Goal: Task Accomplishment & Management: Manage account settings

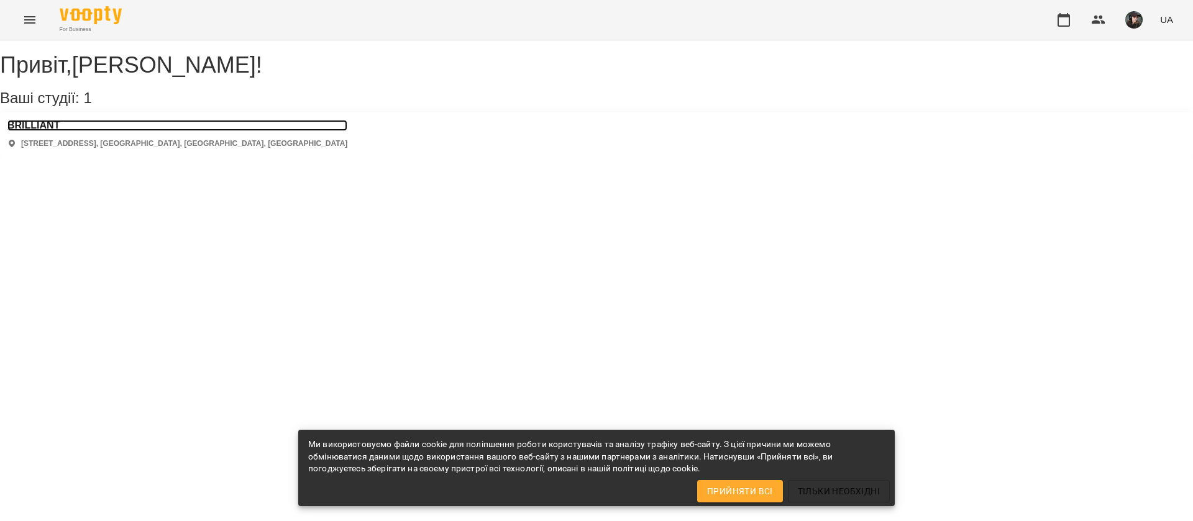
click at [47, 131] on h3 "BRILLIANT" at bounding box center [177, 125] width 340 height 11
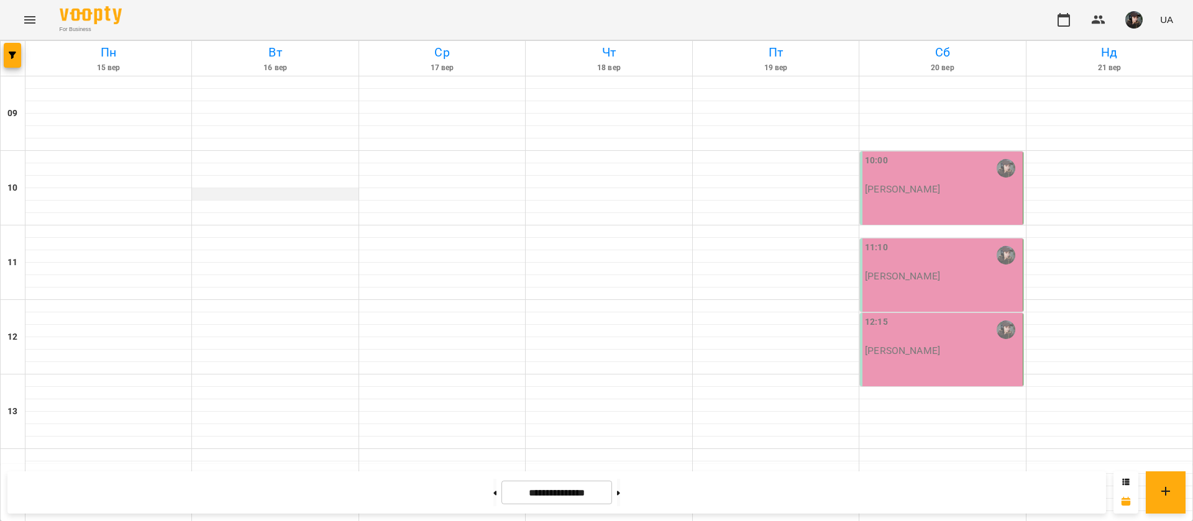
scroll to position [506, 0]
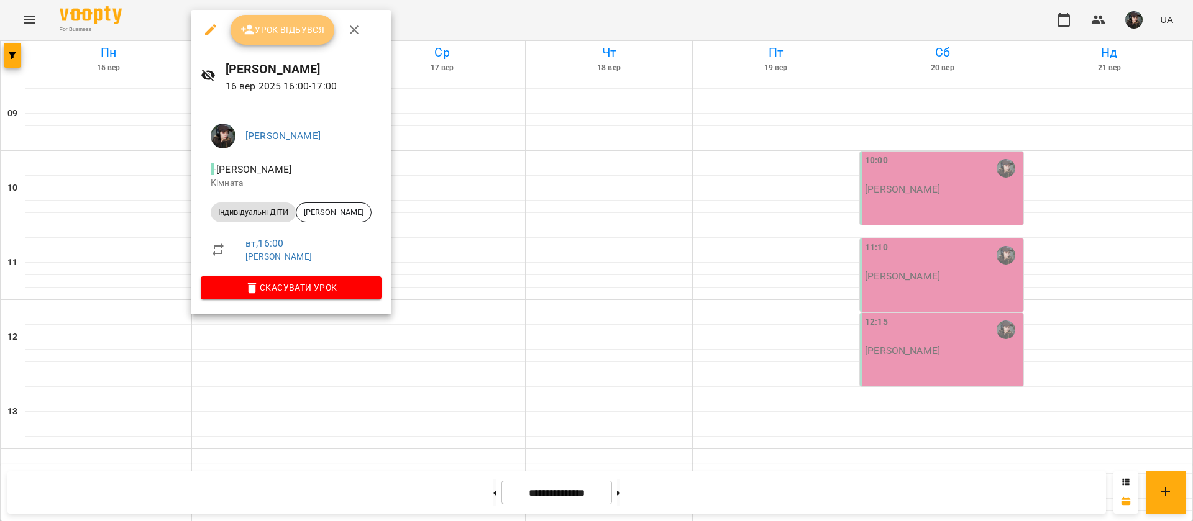
click at [305, 35] on span "Урок відбувся" at bounding box center [282, 29] width 85 height 15
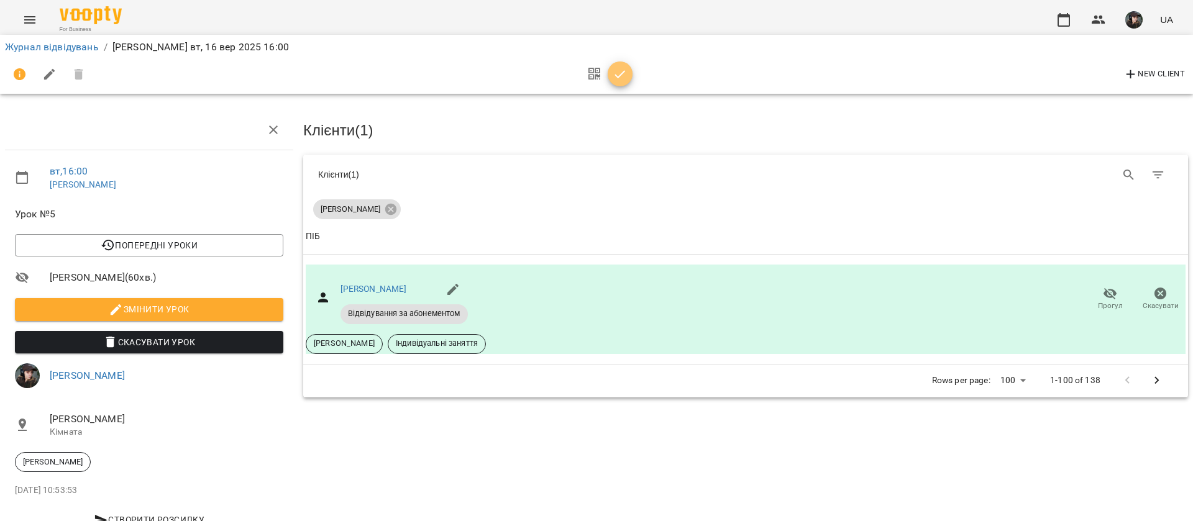
click at [625, 81] on button "button" at bounding box center [620, 74] width 25 height 25
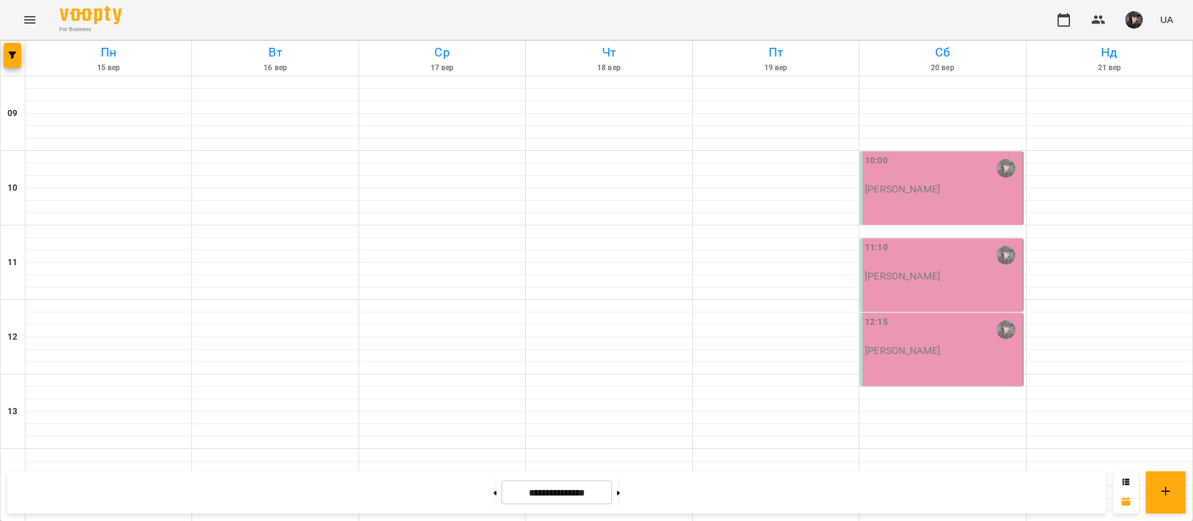
scroll to position [498, 0]
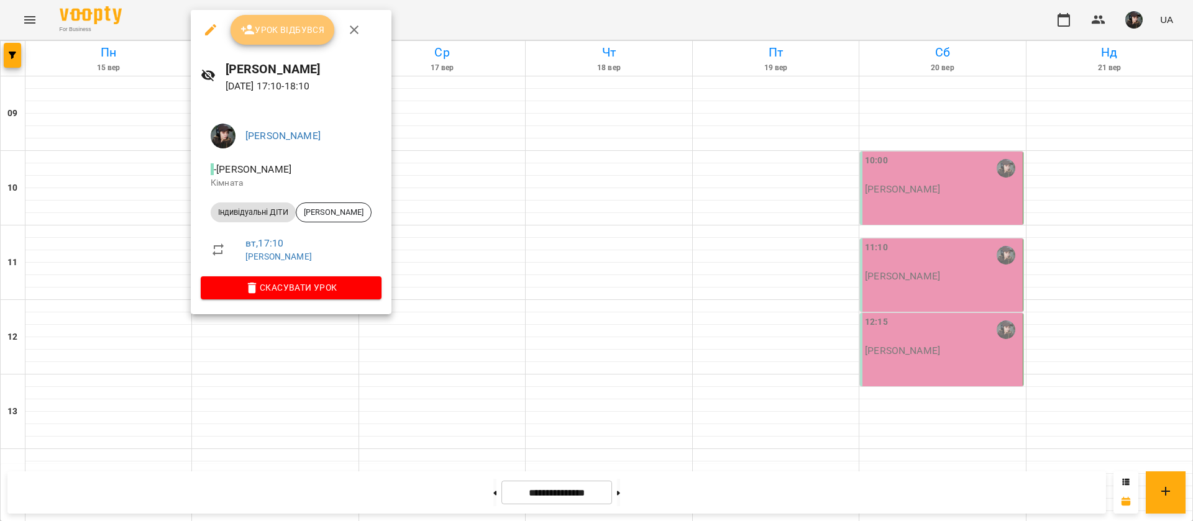
click at [288, 34] on span "Урок відбувся" at bounding box center [282, 29] width 85 height 15
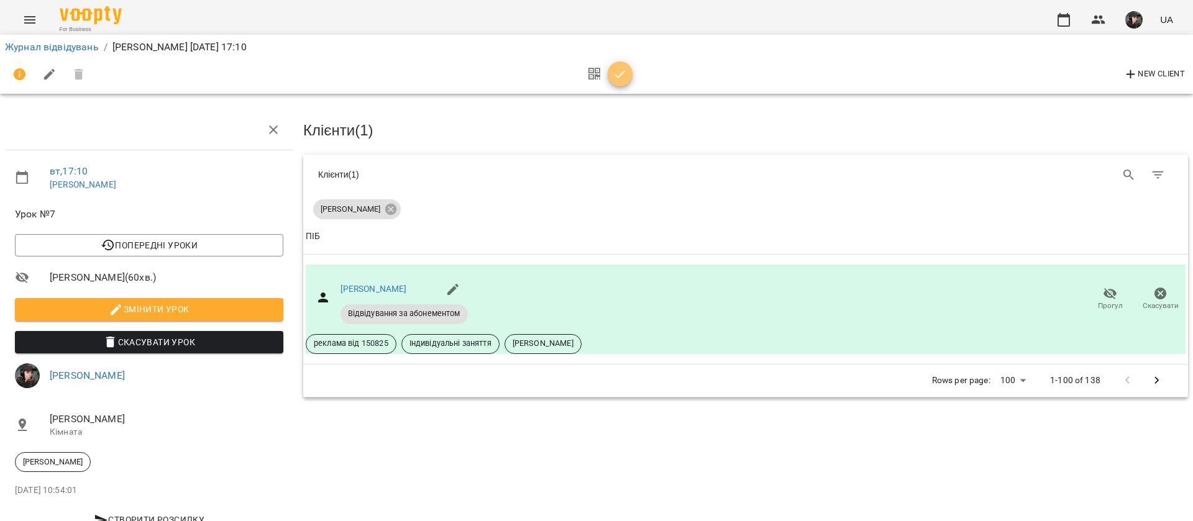
click at [626, 78] on icon "button" at bounding box center [620, 74] width 15 height 15
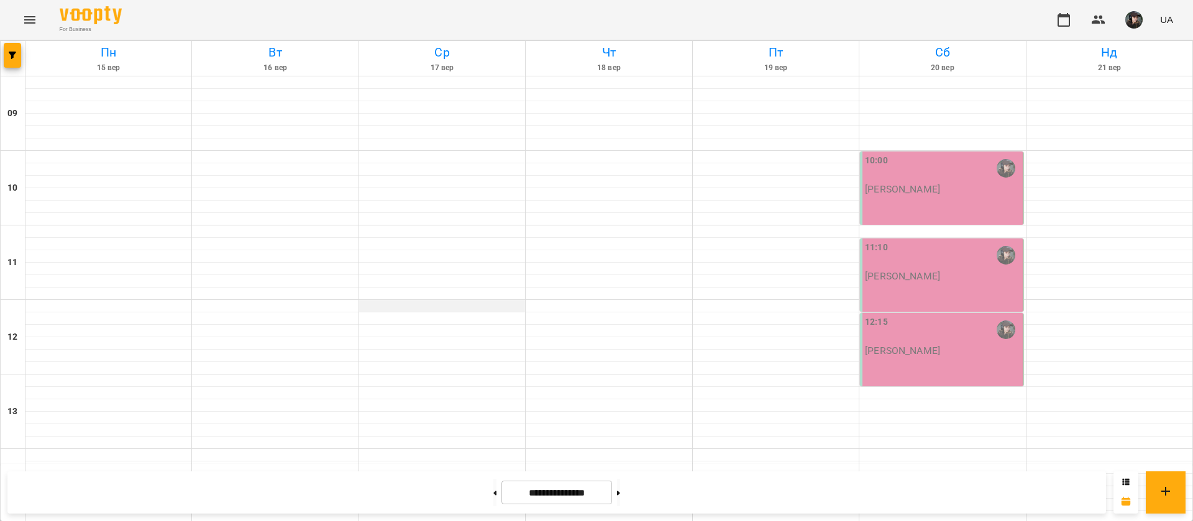
scroll to position [506, 0]
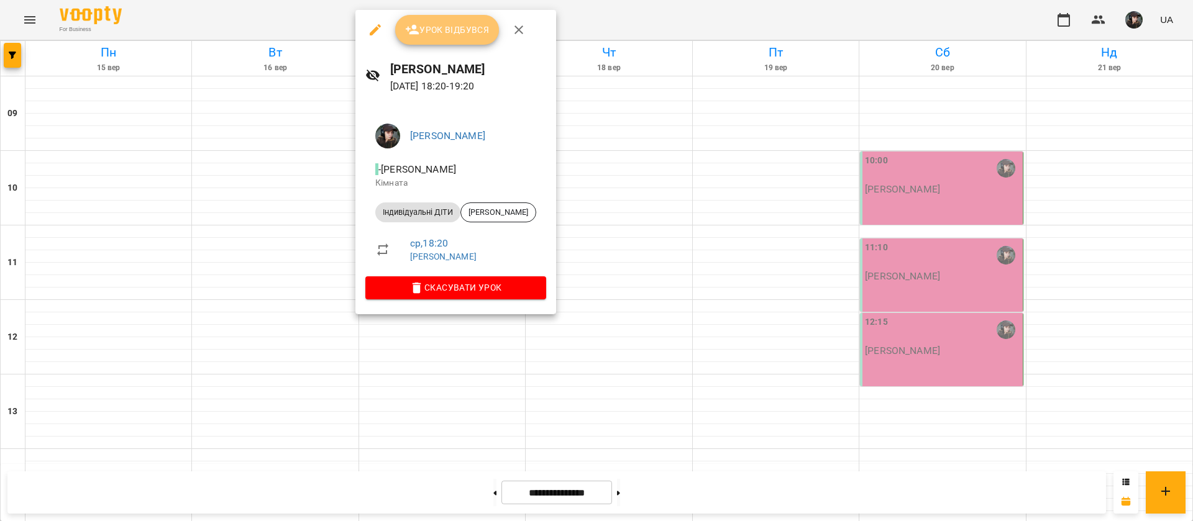
click at [470, 44] on button "Урок відбувся" at bounding box center [447, 30] width 104 height 30
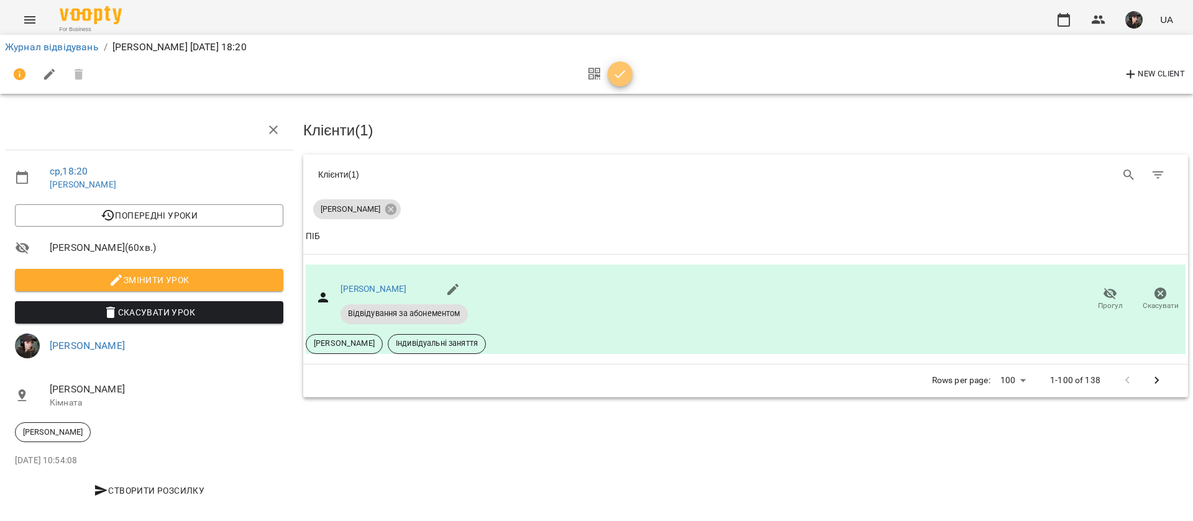
click at [608, 76] on span "button" at bounding box center [620, 74] width 25 height 15
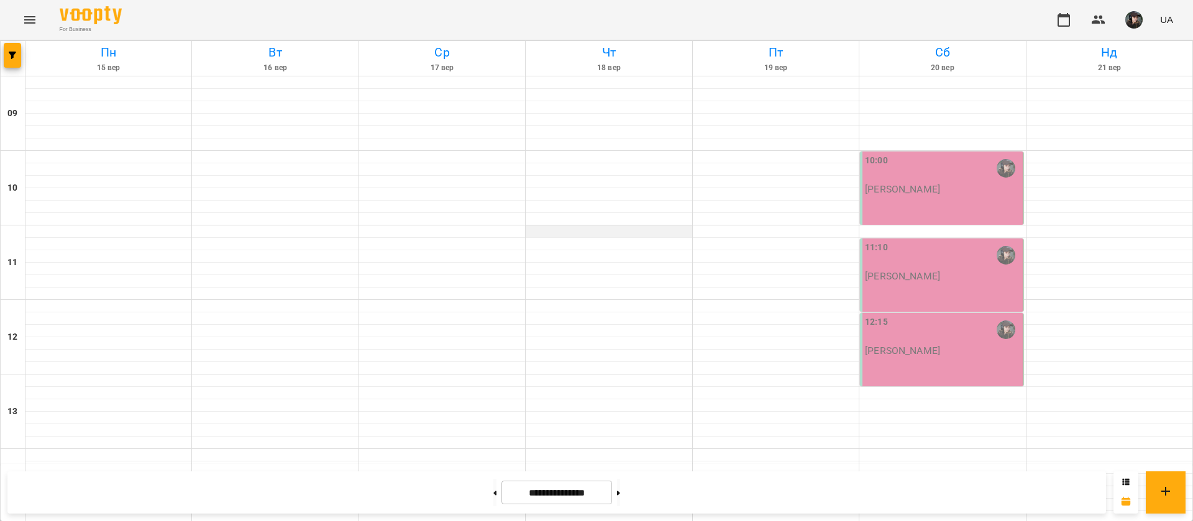
scroll to position [506, 0]
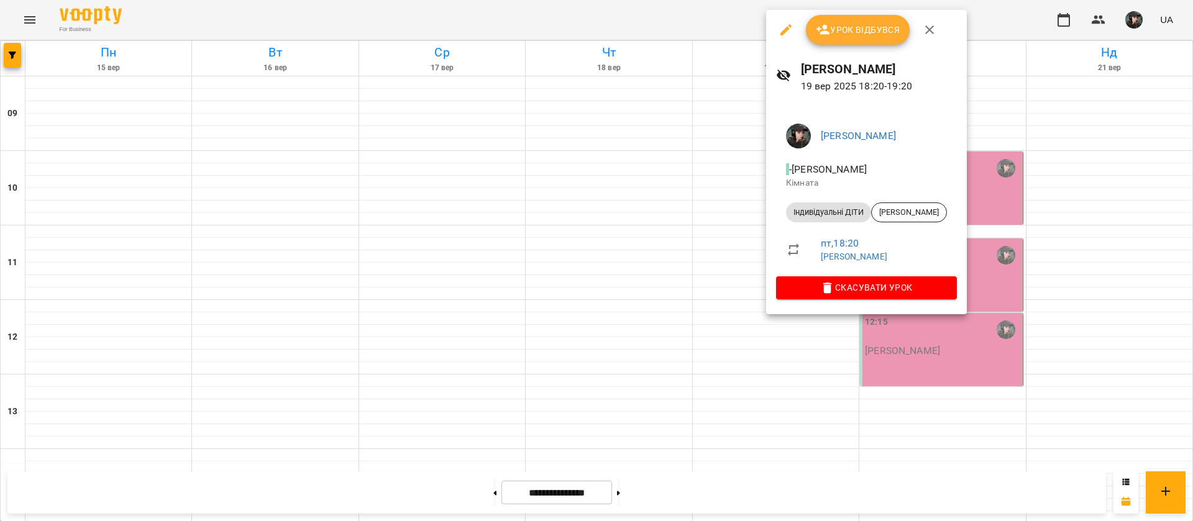
click at [717, 293] on div at bounding box center [596, 260] width 1193 height 521
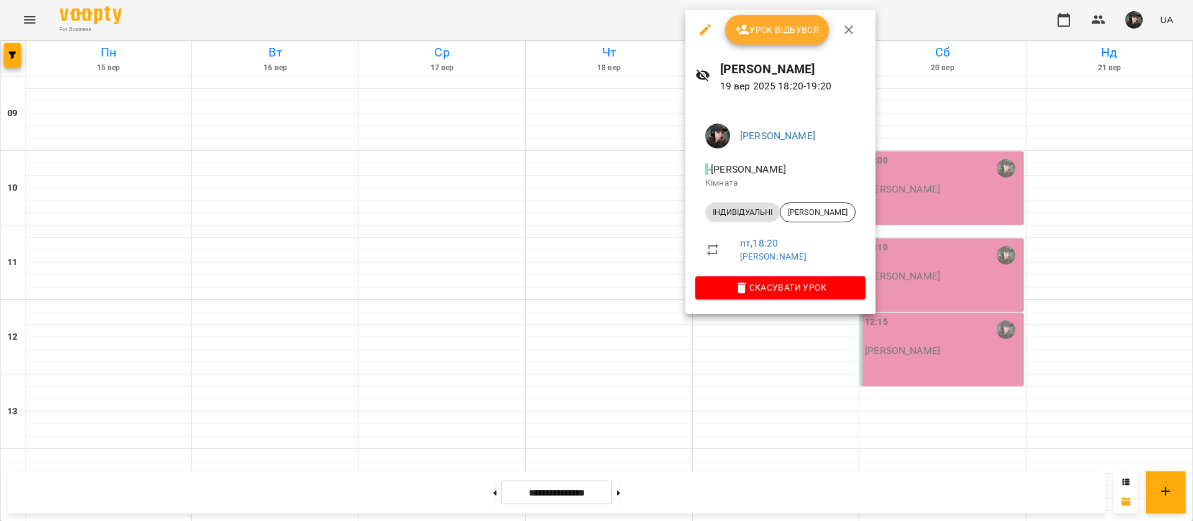
click at [927, 277] on div at bounding box center [596, 260] width 1193 height 521
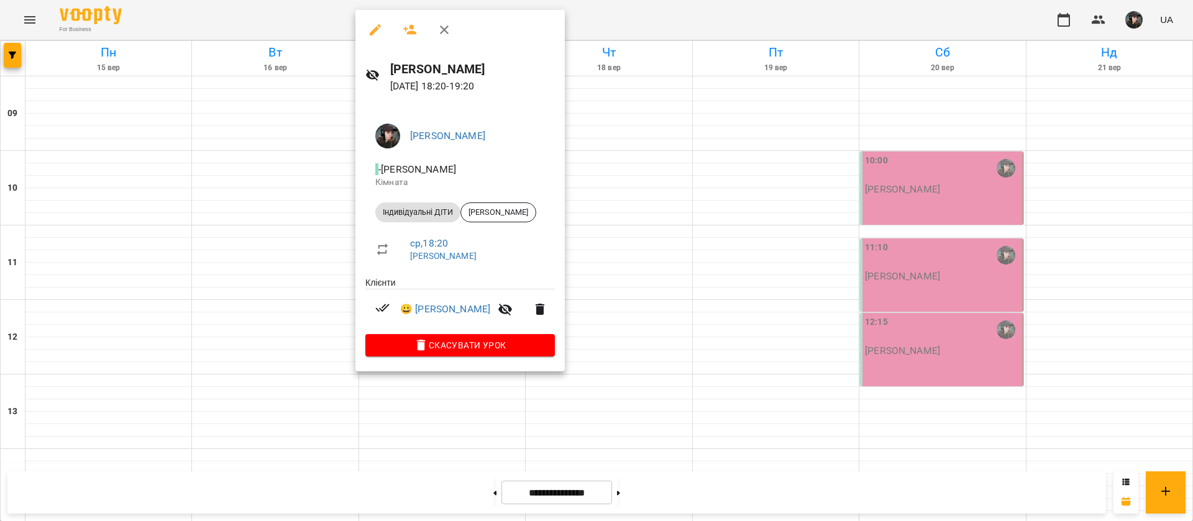
click at [607, 384] on div at bounding box center [596, 260] width 1193 height 521
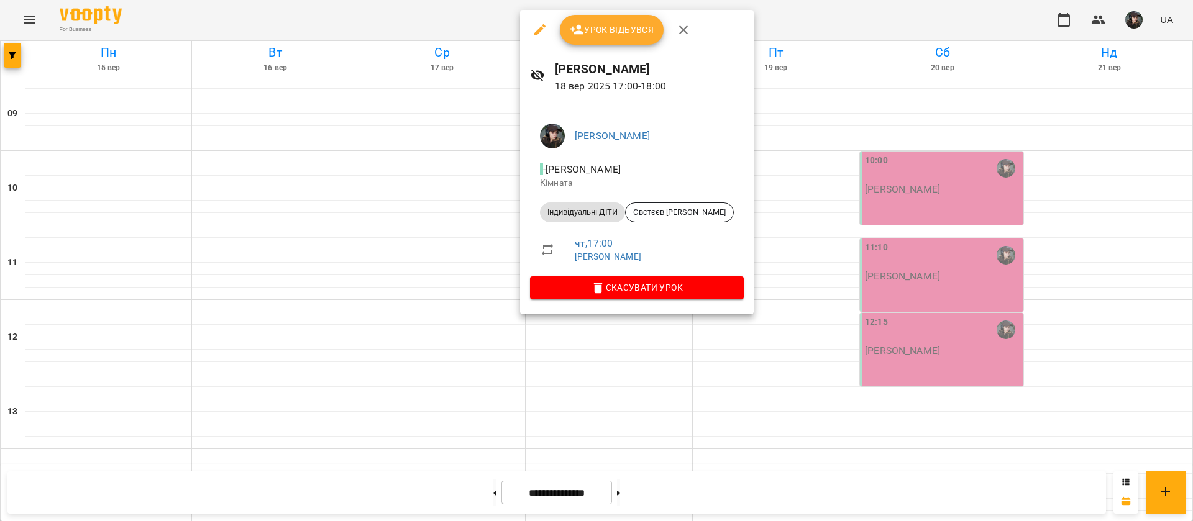
click at [927, 216] on div at bounding box center [596, 260] width 1193 height 521
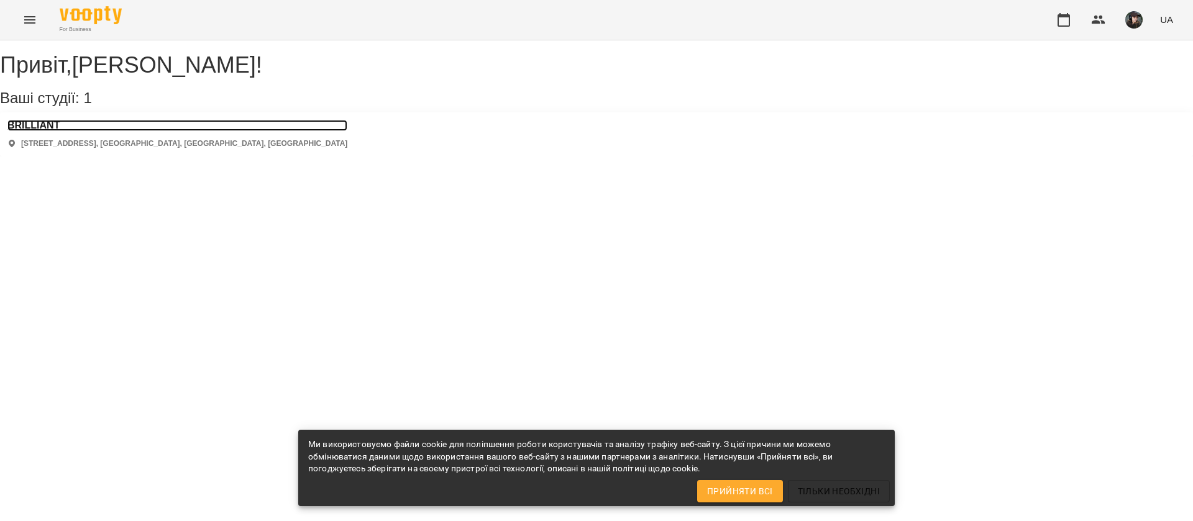
click at [40, 131] on h3 "BRILLIANT" at bounding box center [177, 125] width 340 height 11
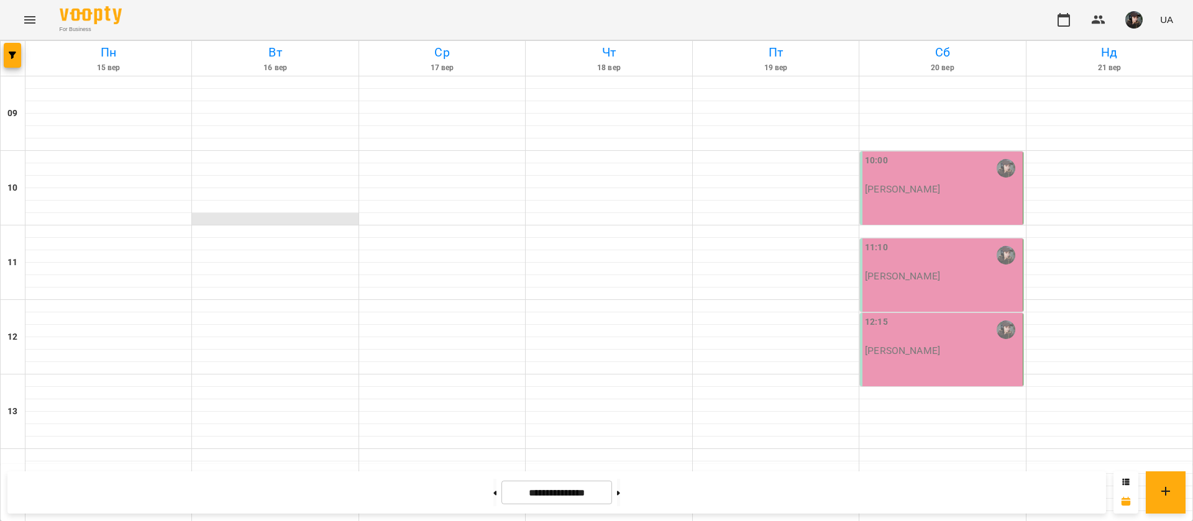
scroll to position [506, 0]
click at [620, 492] on button at bounding box center [618, 492] width 3 height 27
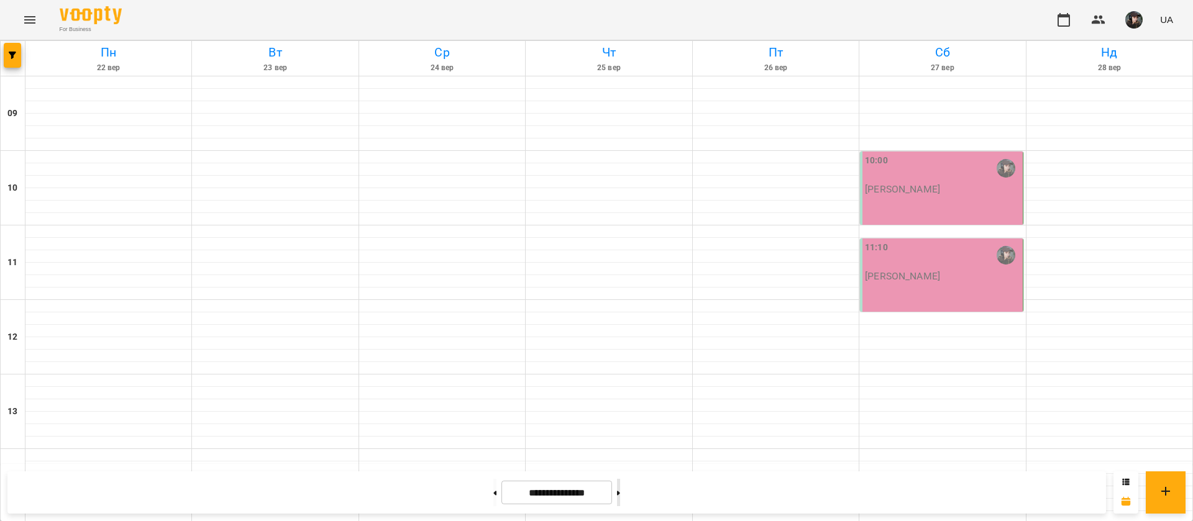
click at [620, 500] on button at bounding box center [618, 492] width 3 height 27
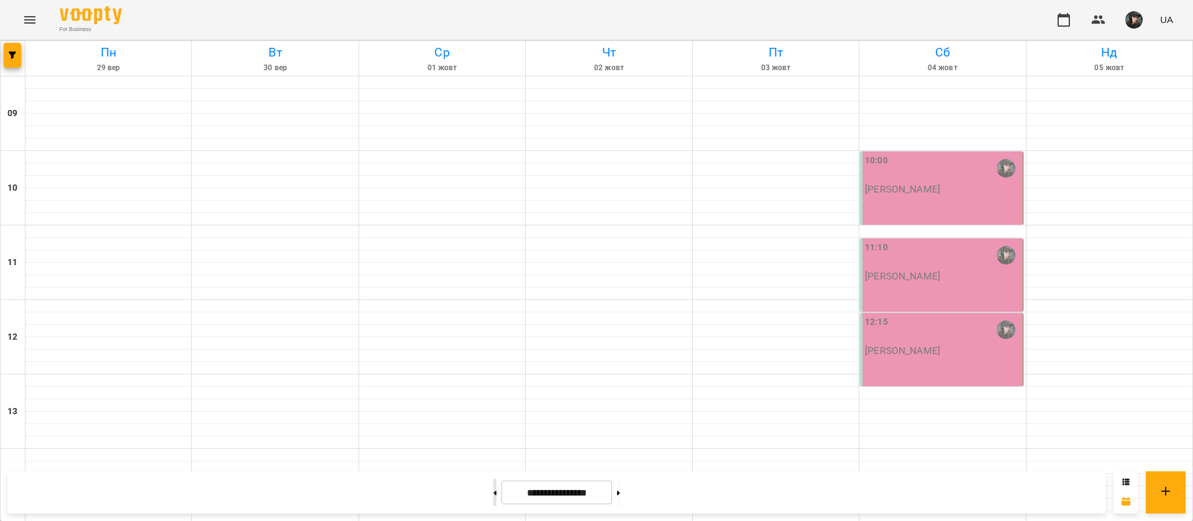
click at [493, 493] on button at bounding box center [494, 492] width 3 height 27
type input "**********"
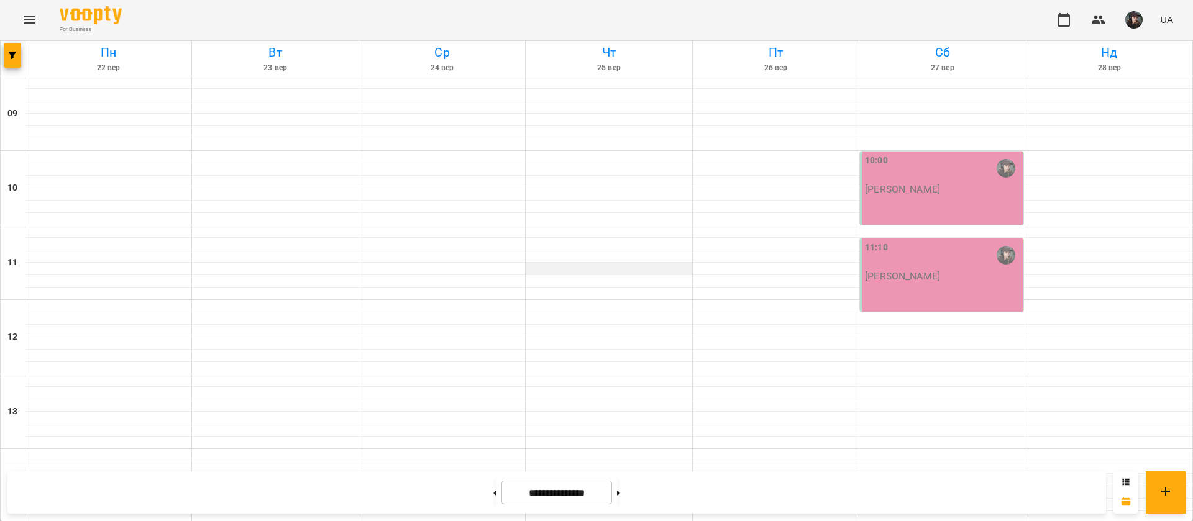
scroll to position [375, 0]
